Goal: Information Seeking & Learning: Learn about a topic

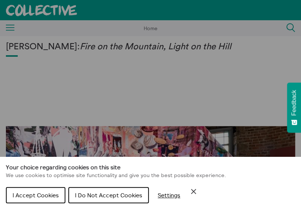
click at [43, 198] on span "I Accept Cookies" at bounding box center [36, 195] width 46 height 7
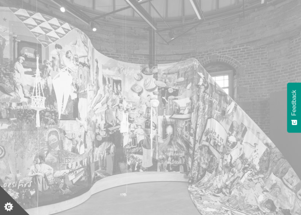
scroll to position [56, 0]
click at [139, 96] on div "[PERSON_NAME]: Fire on the Mountain, Light on the Hill" at bounding box center [150, 124] width 289 height 277
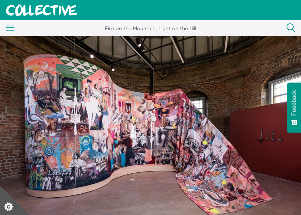
click at [11, 27] on rect at bounding box center [10, 27] width 9 height 1
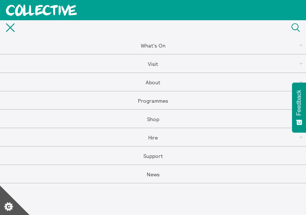
click at [155, 46] on link "What's On" at bounding box center [153, 45] width 306 height 18
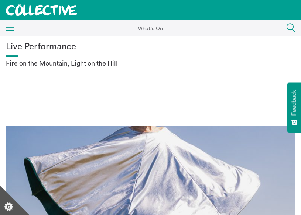
click at [6, 30] on icon "Menu" at bounding box center [10, 28] width 9 height 6
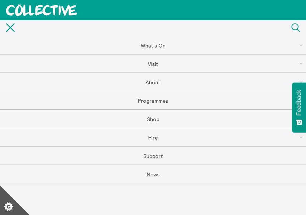
click at [154, 100] on link "Programmes" at bounding box center [153, 100] width 306 height 18
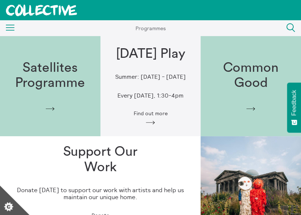
click at [13, 30] on icon "Menu" at bounding box center [10, 28] width 9 height 6
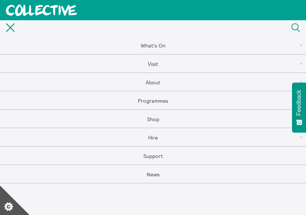
click at [152, 46] on link "What's On" at bounding box center [153, 45] width 306 height 18
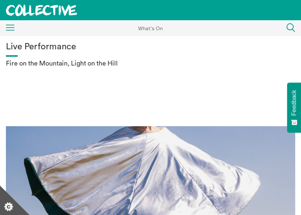
click at [12, 23] on div "Menu Close" at bounding box center [7, 28] width 15 height 13
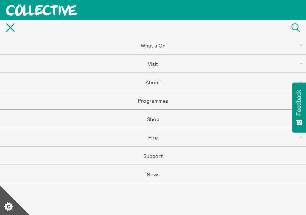
click at [156, 99] on link "Programmes" at bounding box center [153, 100] width 306 height 18
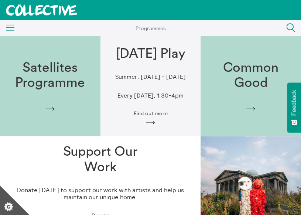
click at [33, 94] on div "Satellites Programme Arrow" at bounding box center [50, 86] width 100 height 75
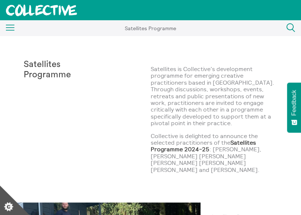
click at [16, 28] on div "Menu Close Satellites Programme What's On Back What's On Exhibitions Events Pla…" at bounding box center [150, 28] width 301 height 16
click at [34, 17] on link at bounding box center [41, 10] width 83 height 20
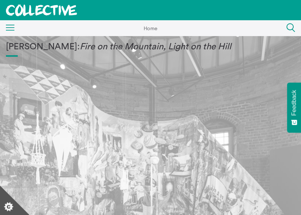
click at [23, 125] on div "[PERSON_NAME]: Fire on the Mountain, Light on the Hill" at bounding box center [150, 180] width 289 height 277
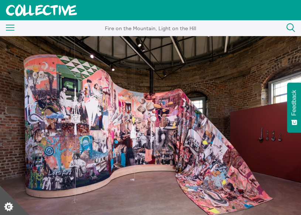
click at [10, 27] on icon "Menu" at bounding box center [10, 28] width 9 height 6
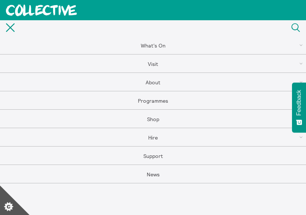
click at [155, 173] on link "News" at bounding box center [153, 174] width 306 height 18
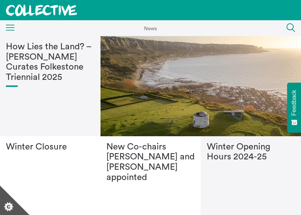
click at [14, 25] on icon "Menu" at bounding box center [10, 28] width 9 height 6
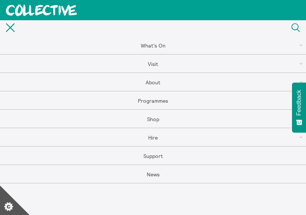
click at [156, 82] on link "About" at bounding box center [153, 82] width 306 height 18
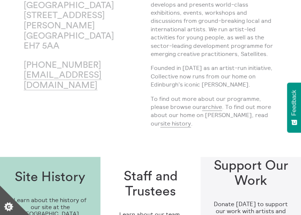
scroll to position [99, 0]
drag, startPoint x: 89, startPoint y: 102, endPoint x: 21, endPoint y: 89, distance: 68.9
copy link "[EMAIL_ADDRESS][DOMAIN_NAME]"
click at [131, 24] on div "About Collective Collective City Observatory 38 Calton Hill Edinburgh EH7 5AA +…" at bounding box center [87, 47] width 127 height 172
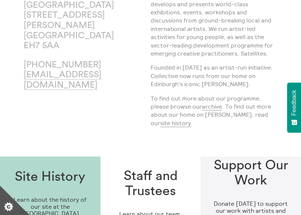
scroll to position [0, 0]
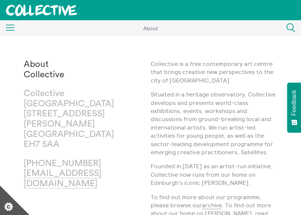
click at [12, 28] on icon "Menu" at bounding box center [10, 28] width 9 height 6
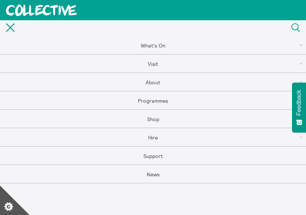
click at [156, 45] on link "What's On" at bounding box center [153, 45] width 306 height 18
click at [152, 48] on link "What's On" at bounding box center [153, 45] width 306 height 18
click at [7, 30] on rect at bounding box center [10, 27] width 9 height 9
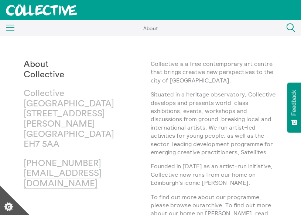
click at [13, 27] on rect at bounding box center [10, 27] width 9 height 1
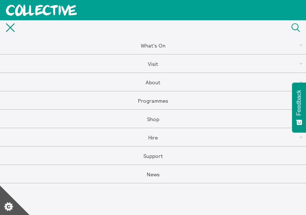
click at [152, 48] on link "What's On" at bounding box center [153, 45] width 306 height 18
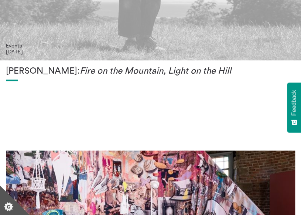
scroll to position [277, 0]
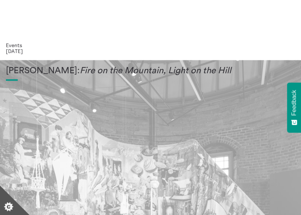
click at [167, 116] on div "[PERSON_NAME]: Fire on the Mountain, Light on the Hill" at bounding box center [150, 204] width 289 height 277
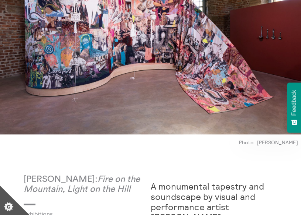
scroll to position [210, 0]
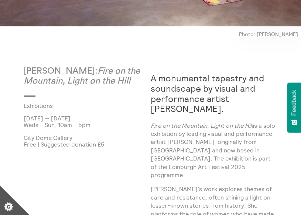
click at [94, 37] on p "Photo: Eoin Carey" at bounding box center [150, 34] width 301 height 6
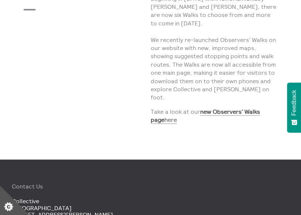
scroll to position [265, 0]
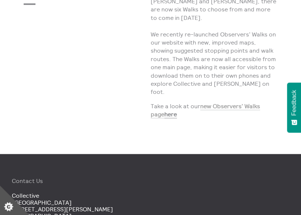
click at [232, 103] on strong "new Observers’ Walks page" at bounding box center [204, 110] width 109 height 15
